Goal: Navigation & Orientation: Find specific page/section

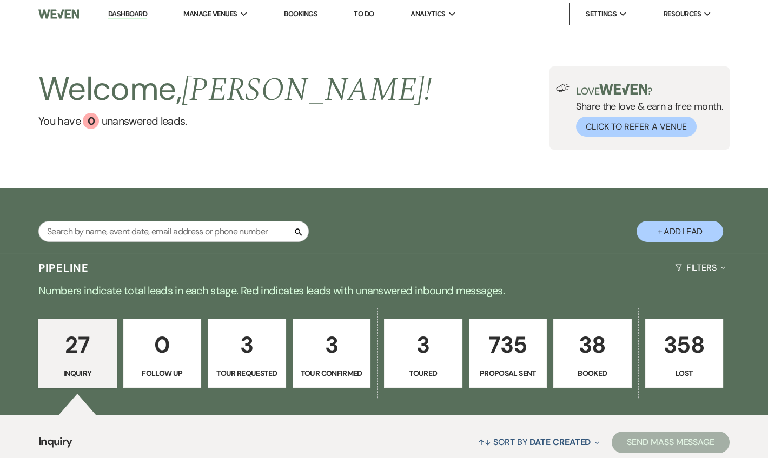
click at [121, 17] on link "Dashboard" at bounding box center [127, 14] width 39 height 10
click at [141, 16] on link "Dashboard" at bounding box center [127, 14] width 39 height 10
click at [129, 17] on link "Dashboard" at bounding box center [127, 14] width 39 height 10
drag, startPoint x: 139, startPoint y: 12, endPoint x: 153, endPoint y: 9, distance: 14.4
click at [139, 12] on link "Dashboard" at bounding box center [127, 14] width 39 height 10
